Goal: Task Accomplishment & Management: Complete application form

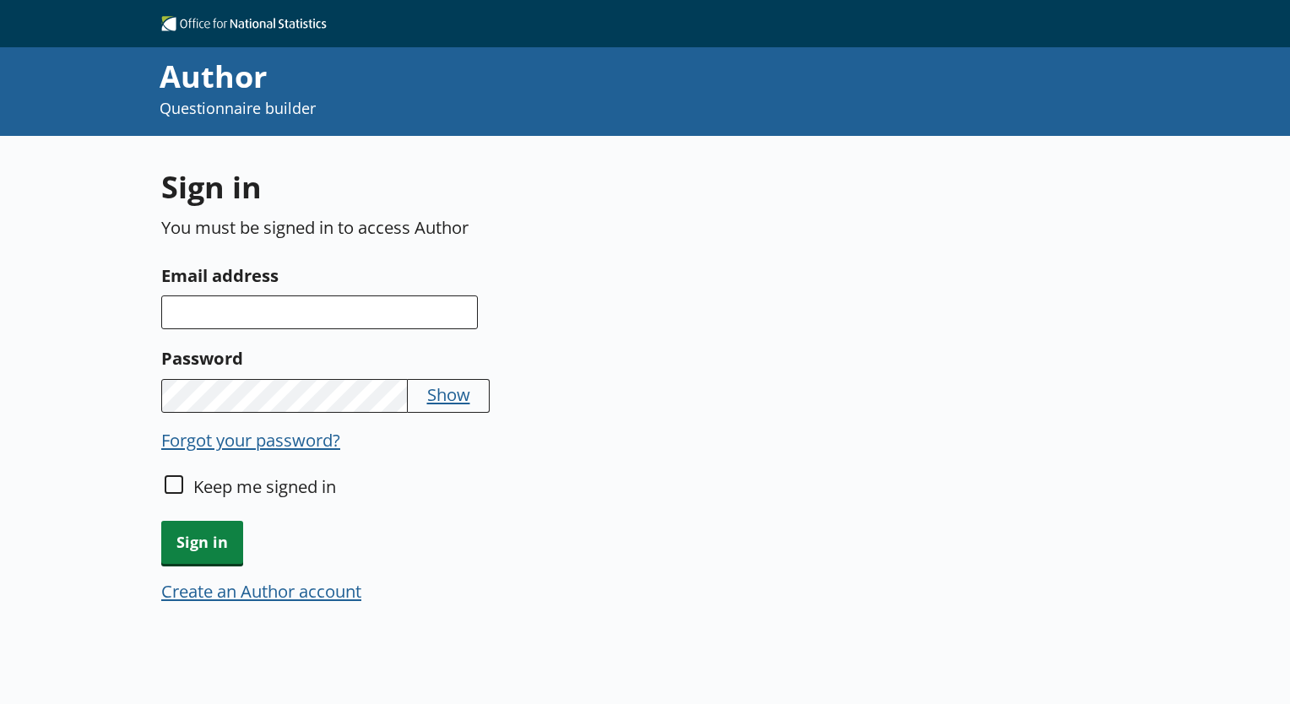
click at [279, 593] on button "Create an Author account" at bounding box center [261, 591] width 200 height 24
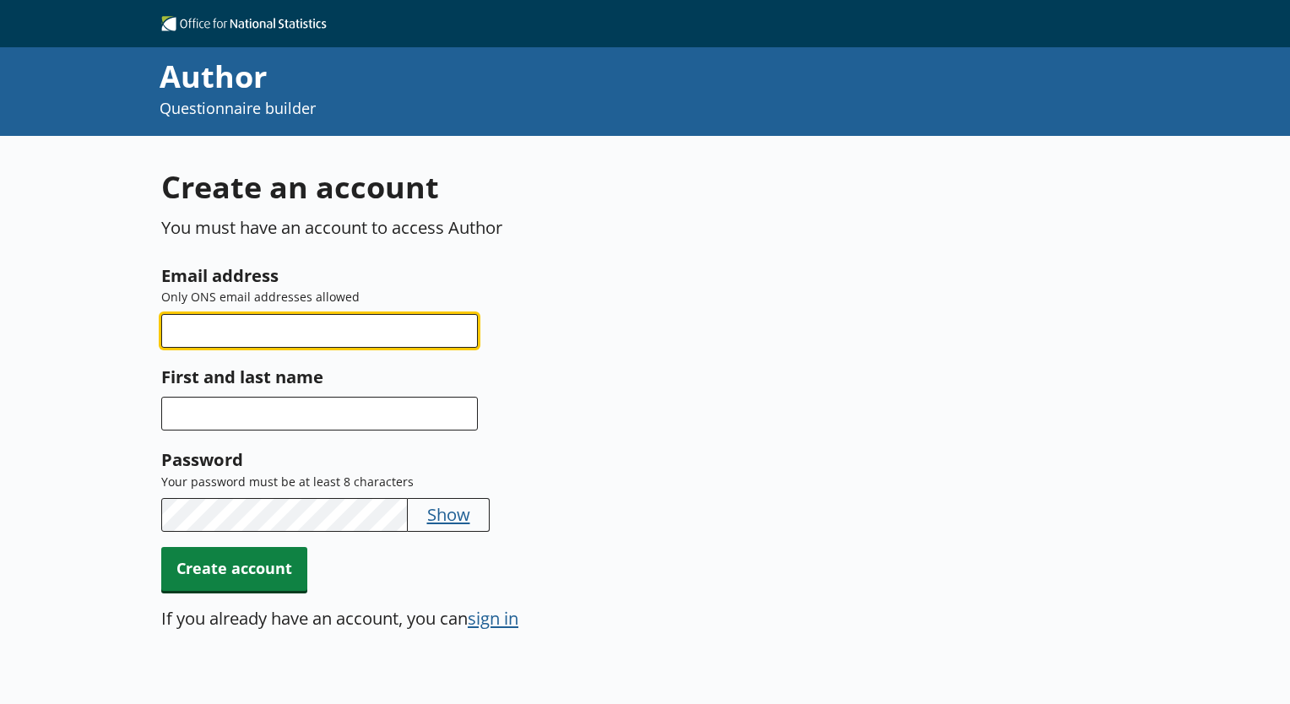
click at [328, 344] on input "Email address" at bounding box center [319, 331] width 317 height 34
type input "[PERSON_NAME][EMAIL_ADDRESS][PERSON_NAME][DOMAIN_NAME]"
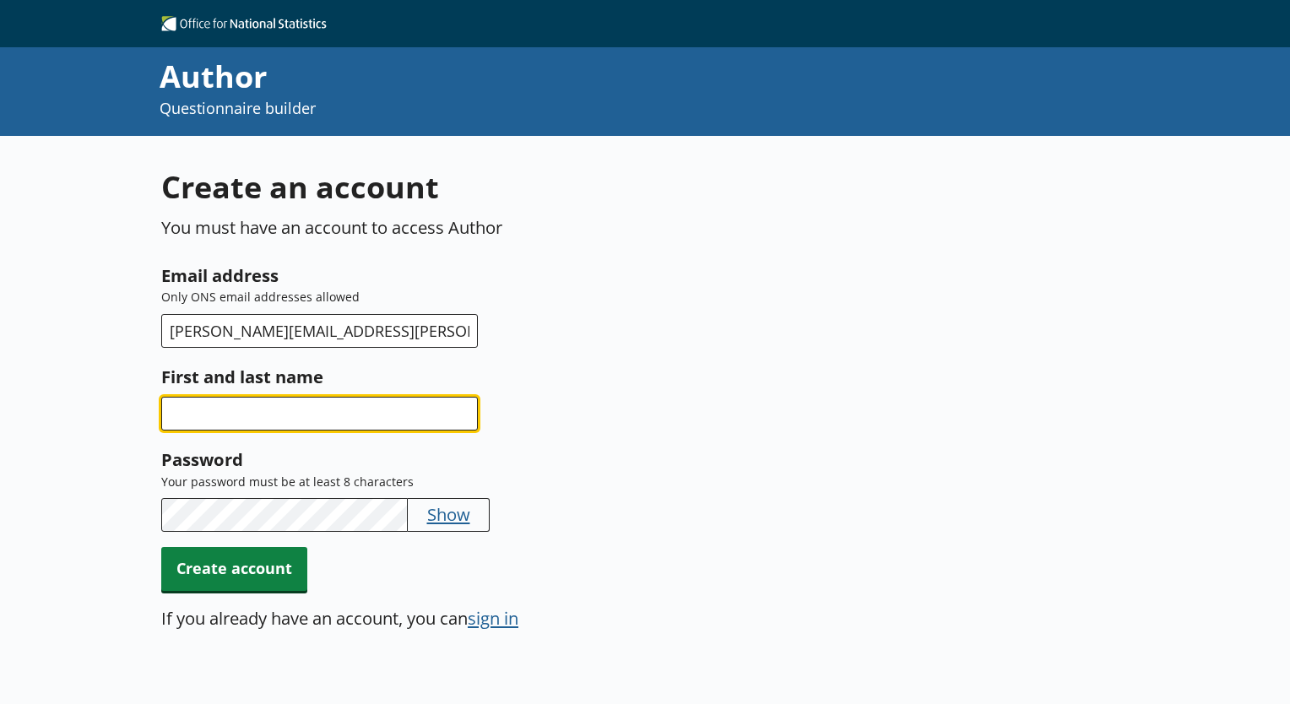
click at [287, 416] on input "First and last name" at bounding box center [319, 414] width 317 height 34
type input "[PERSON_NAME]"
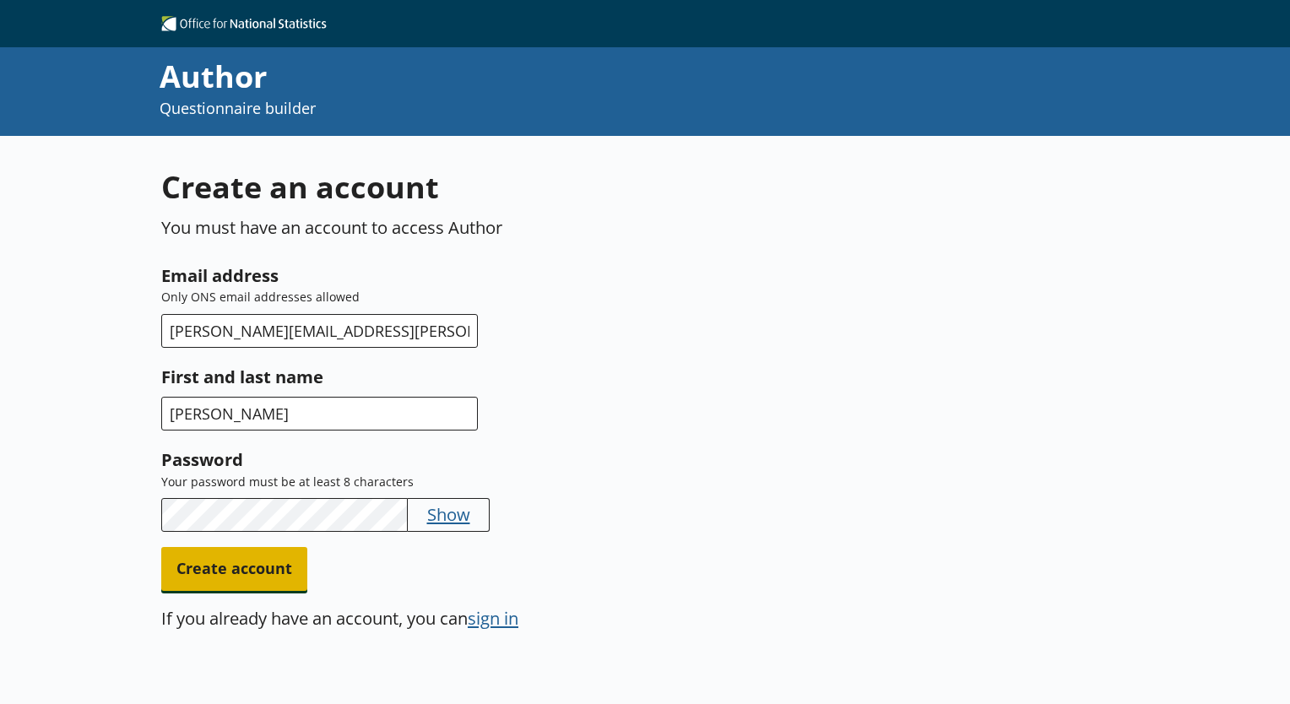
click at [248, 556] on span "Create account" at bounding box center [234, 568] width 146 height 43
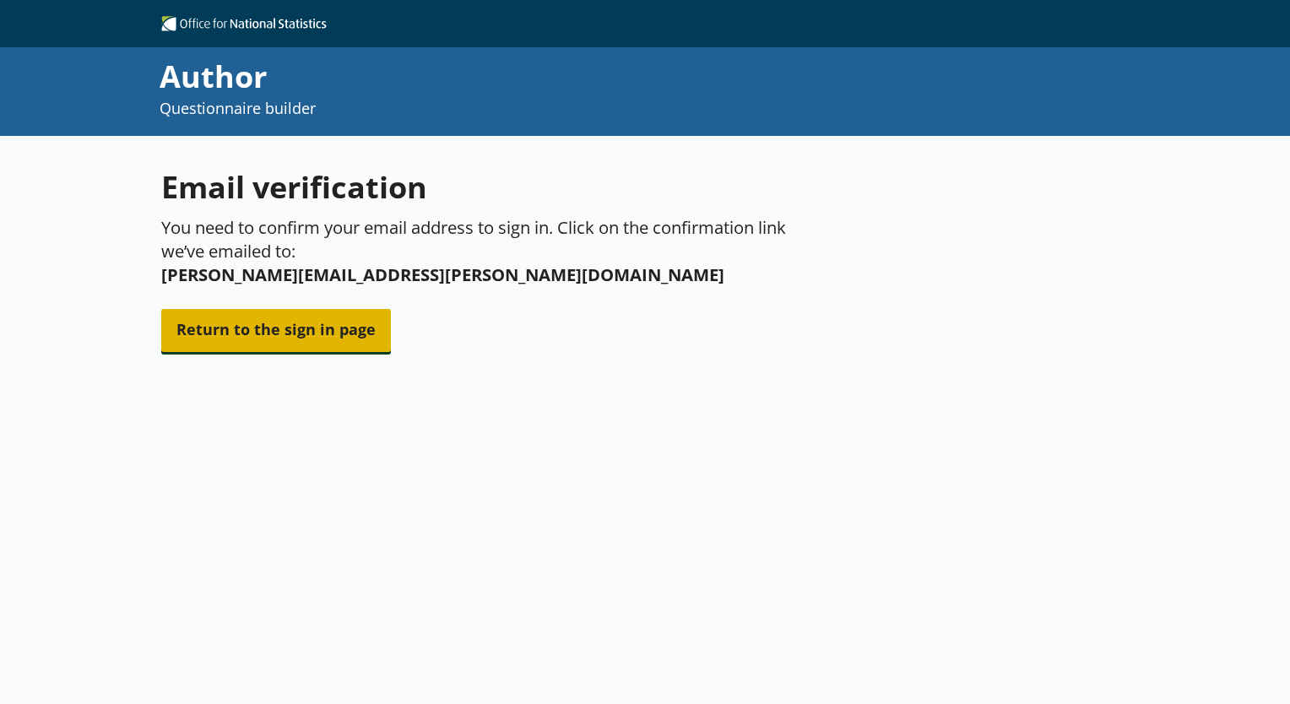
click at [361, 309] on span "Return to the sign in page" at bounding box center [276, 330] width 230 height 43
